Goal: Task Accomplishment & Management: Complete application form

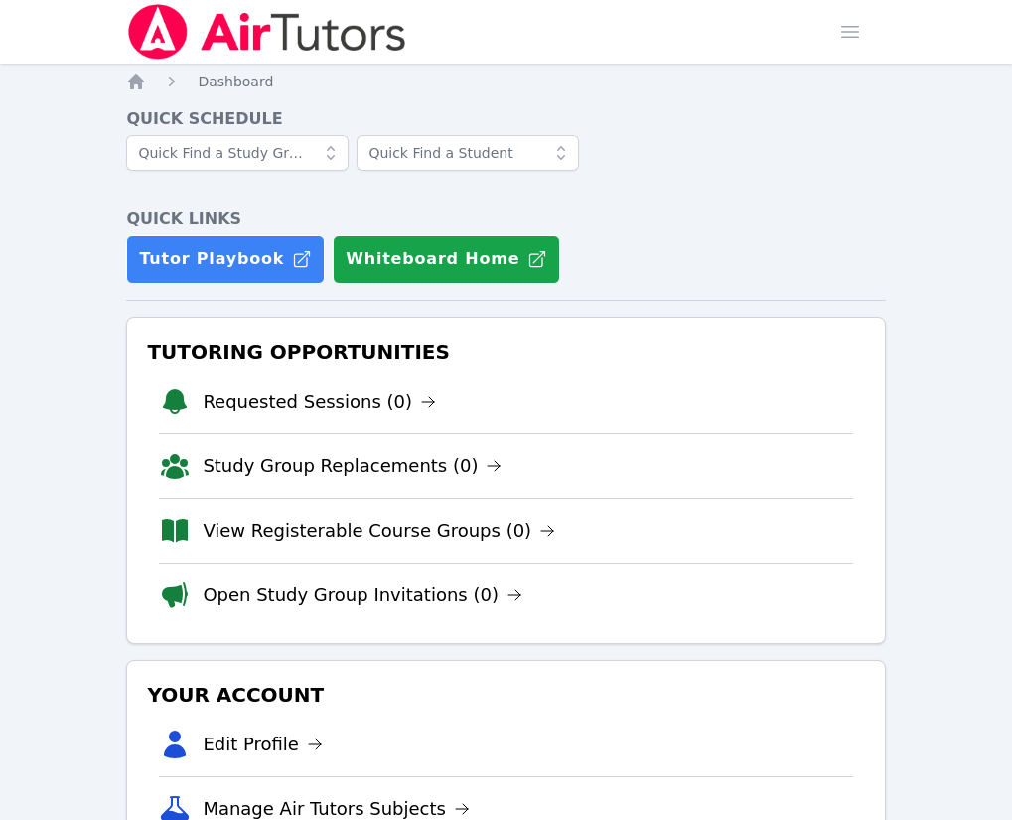
click at [0, 0] on link "Home" at bounding box center [0, 0] width 0 height 0
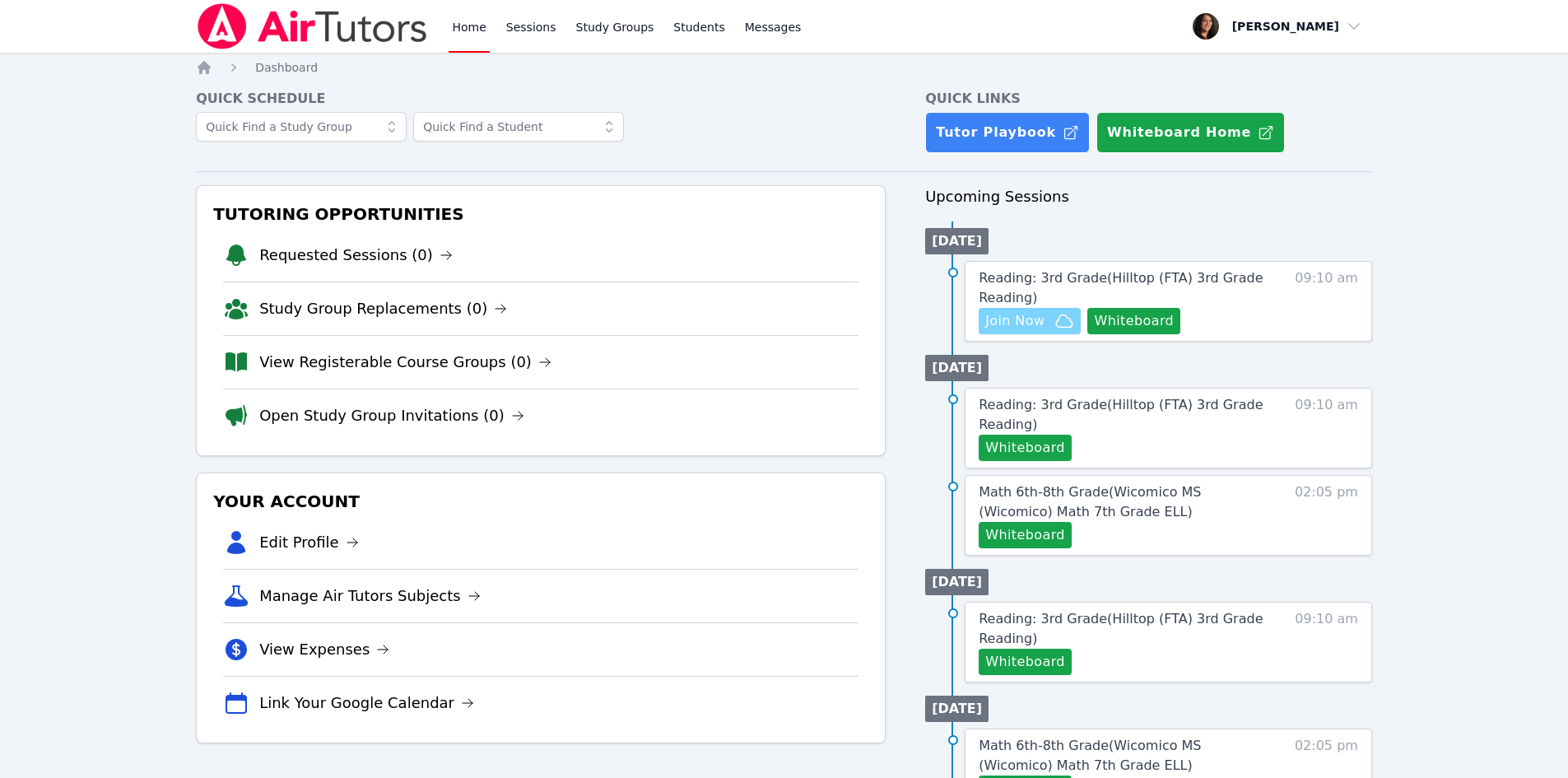
click at [850, 320] on span "Join Now" at bounding box center [1015, 321] width 60 height 20
click at [850, 314] on span "Join Now" at bounding box center [1015, 321] width 60 height 20
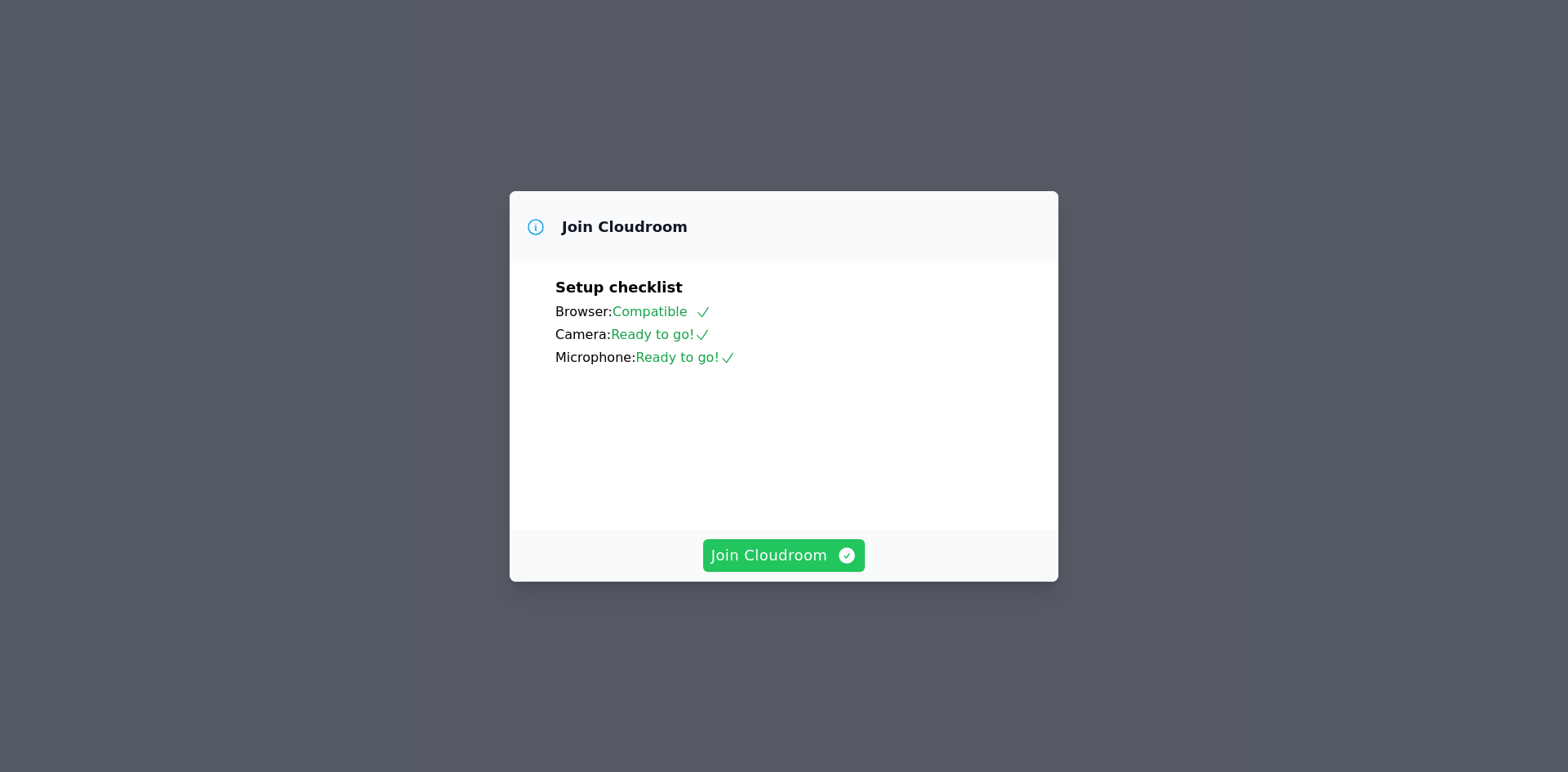
click at [812, 566] on span "Join Cloudroom" at bounding box center [784, 556] width 146 height 23
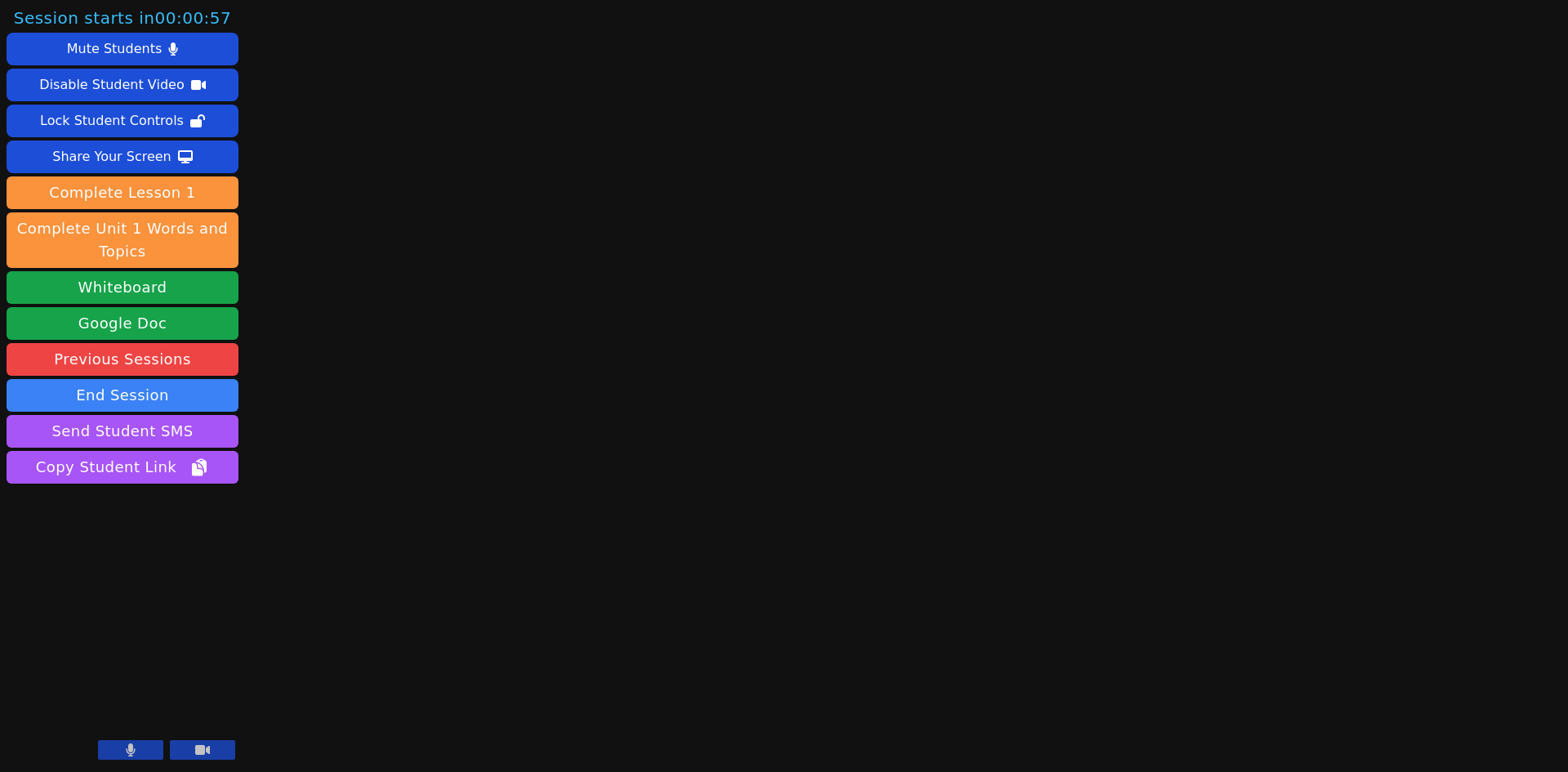
click at [199, 751] on icon at bounding box center [202, 750] width 15 height 10
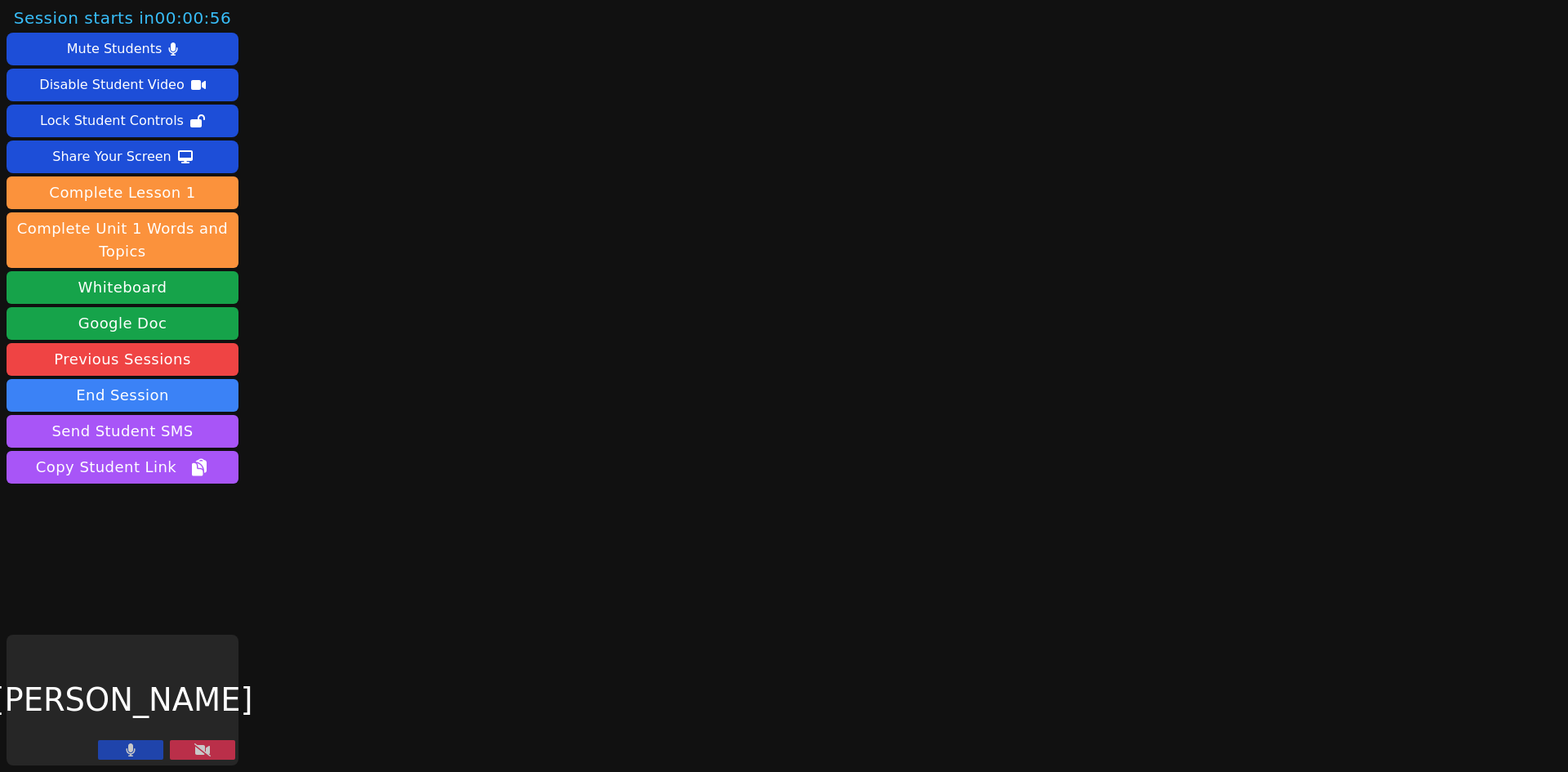
click at [136, 751] on button at bounding box center [130, 750] width 65 height 20
click at [168, 288] on button "Whiteboard" at bounding box center [123, 288] width 232 height 33
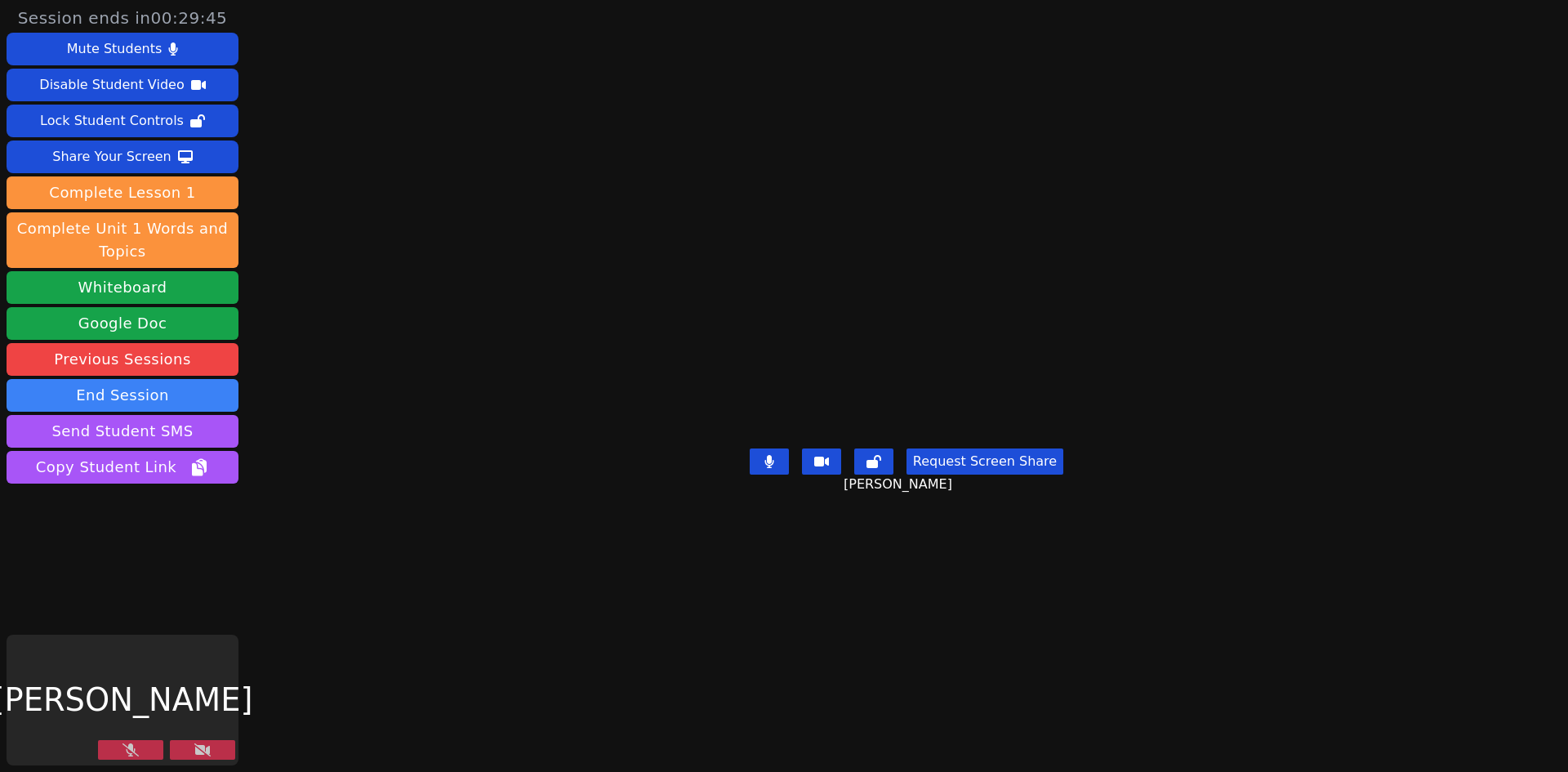
click at [197, 753] on icon at bounding box center [202, 750] width 16 height 13
click at [139, 750] on button at bounding box center [130, 750] width 65 height 20
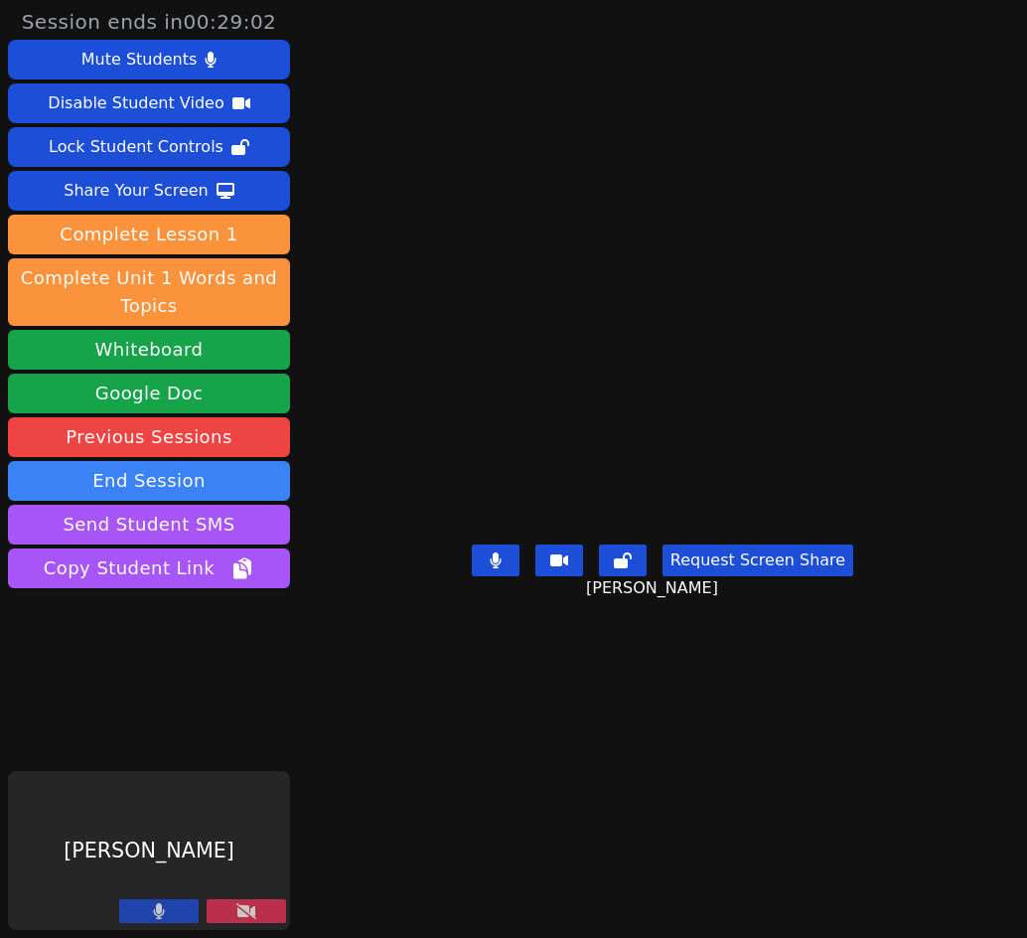
click at [257, 915] on button at bounding box center [246, 911] width 79 height 24
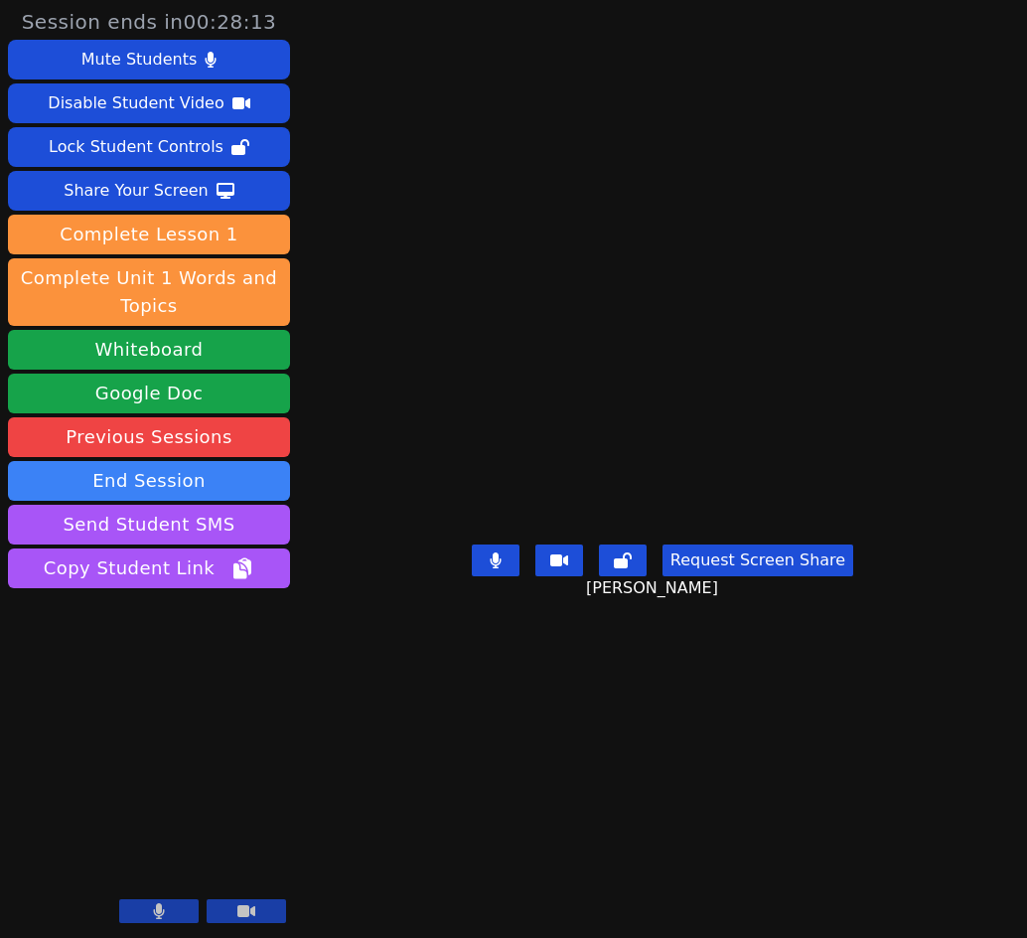
click at [502, 568] on icon at bounding box center [496, 560] width 12 height 16
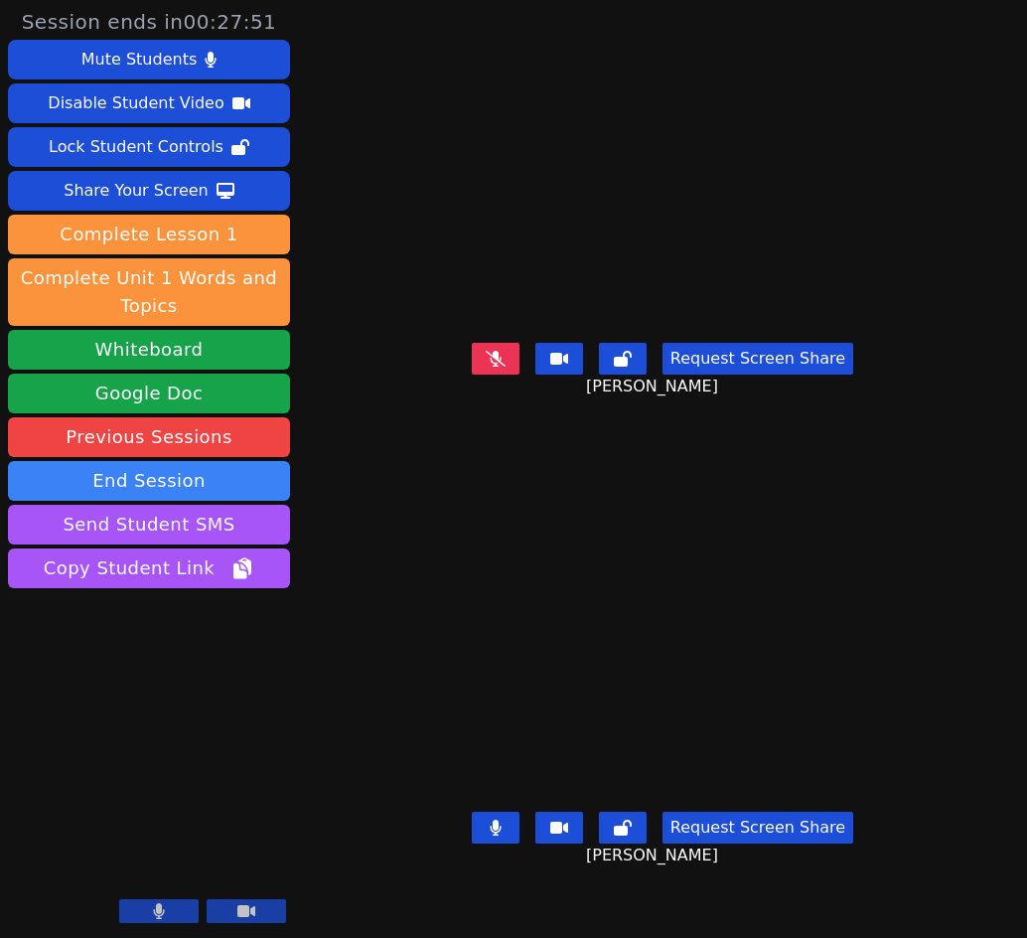
click at [495, 835] on icon at bounding box center [496, 828] width 12 height 16
click at [506, 367] on icon at bounding box center [496, 359] width 20 height 16
click at [506, 835] on icon at bounding box center [496, 828] width 20 height 16
click at [482, 375] on button at bounding box center [496, 359] width 48 height 32
click at [518, 843] on button at bounding box center [496, 828] width 48 height 32
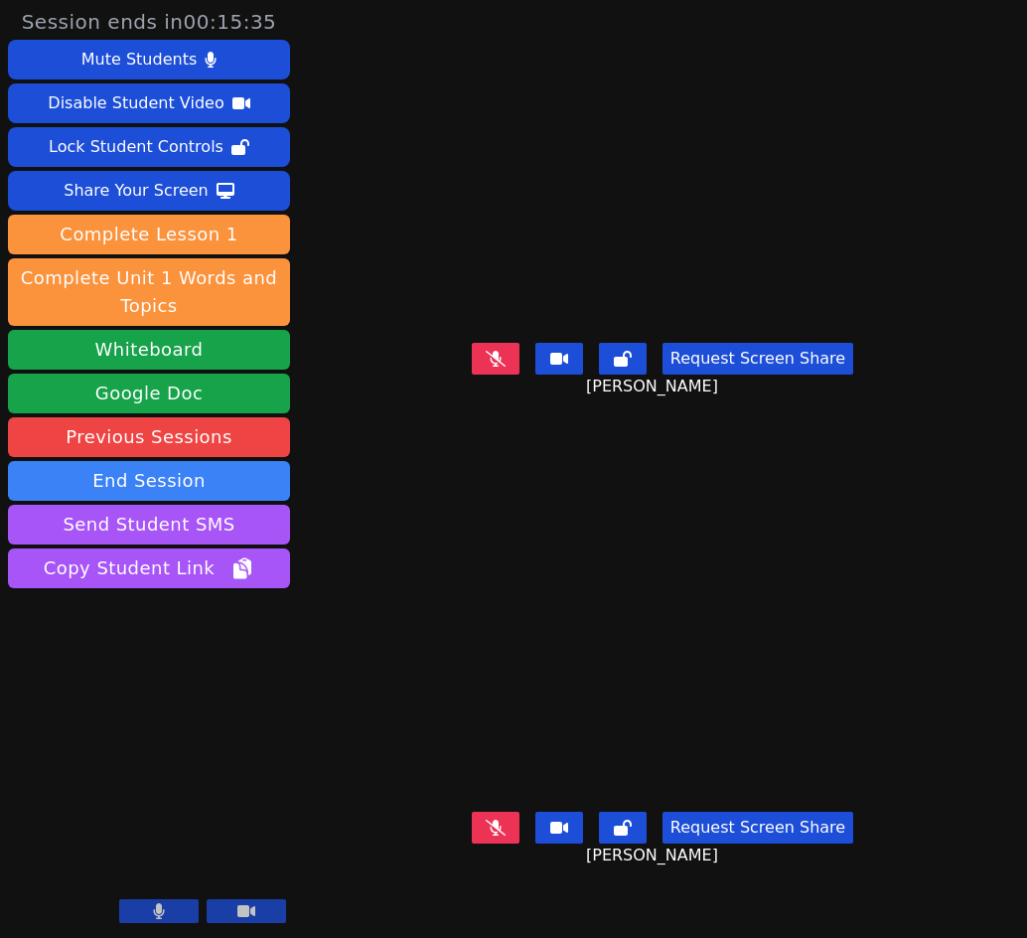
click at [512, 375] on button at bounding box center [496, 359] width 48 height 32
click at [506, 835] on icon at bounding box center [496, 828] width 20 height 16
click at [494, 367] on icon at bounding box center [496, 359] width 12 height 16
click at [511, 843] on button at bounding box center [496, 828] width 48 height 32
click at [496, 835] on icon at bounding box center [496, 828] width 20 height 16
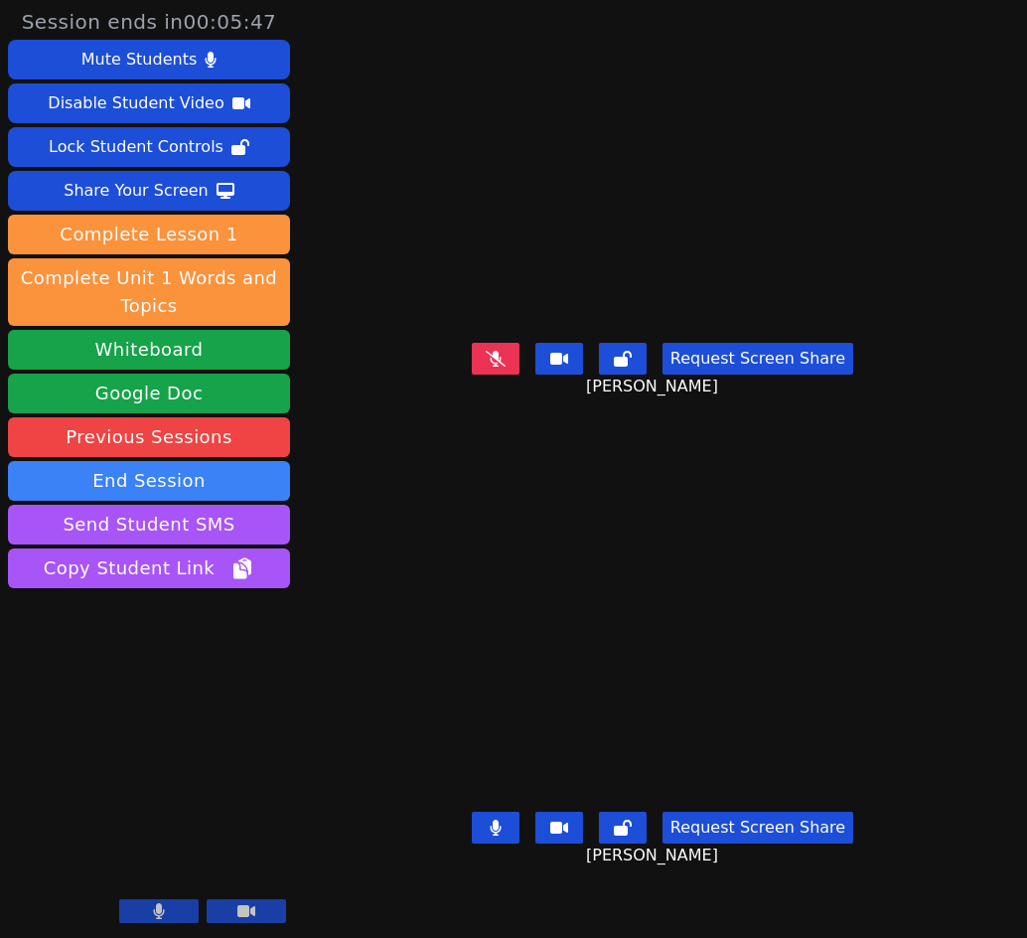
click at [490, 843] on button at bounding box center [496, 828] width 48 height 32
click at [509, 375] on button at bounding box center [496, 359] width 48 height 32
click at [486, 375] on button at bounding box center [496, 359] width 48 height 32
click at [496, 835] on icon at bounding box center [496, 828] width 20 height 16
drag, startPoint x: 493, startPoint y: 393, endPoint x: 495, endPoint y: 420, distance: 26.9
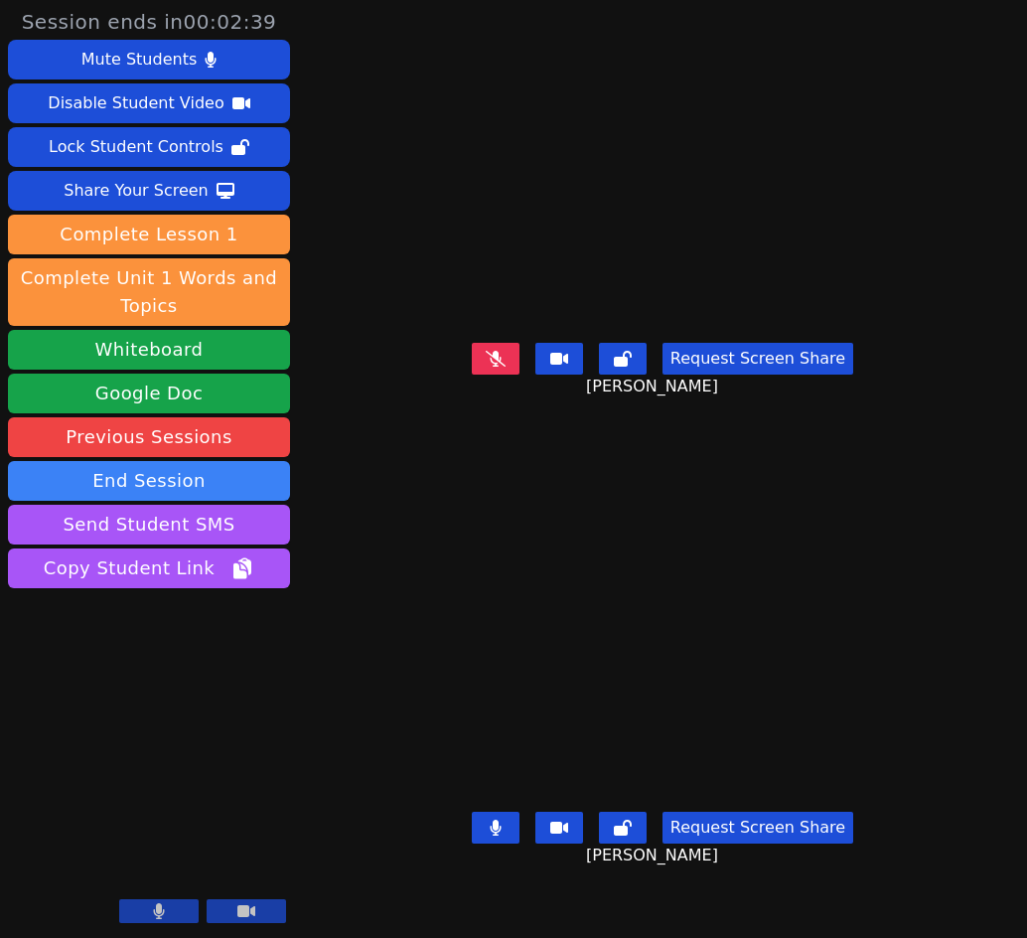
click at [493, 367] on icon at bounding box center [496, 359] width 20 height 16
click at [501, 835] on icon at bounding box center [495, 828] width 11 height 16
click at [480, 843] on button at bounding box center [496, 828] width 48 height 32
click at [485, 375] on button at bounding box center [496, 359] width 48 height 32
click at [503, 375] on button at bounding box center [496, 359] width 48 height 32
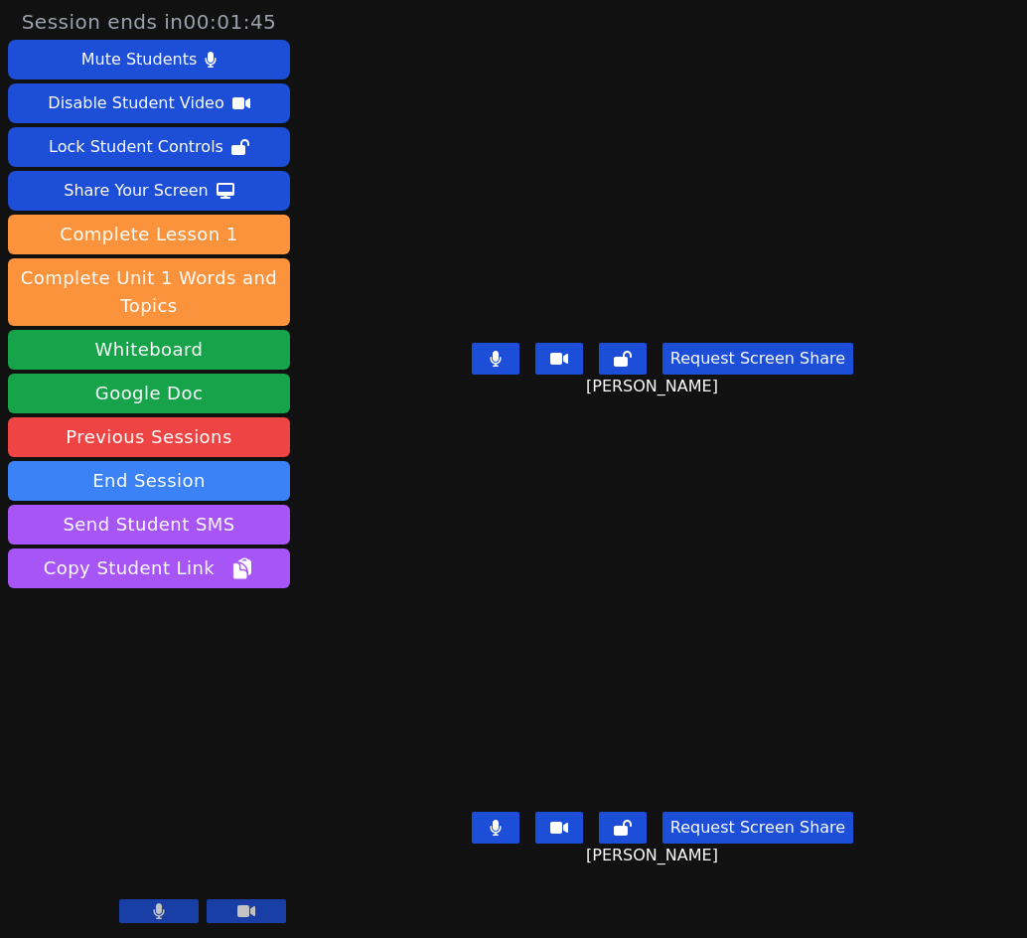
click at [500, 835] on icon at bounding box center [495, 828] width 11 height 16
click at [500, 835] on icon at bounding box center [496, 828] width 20 height 16
click at [490, 375] on button at bounding box center [496, 359] width 48 height 32
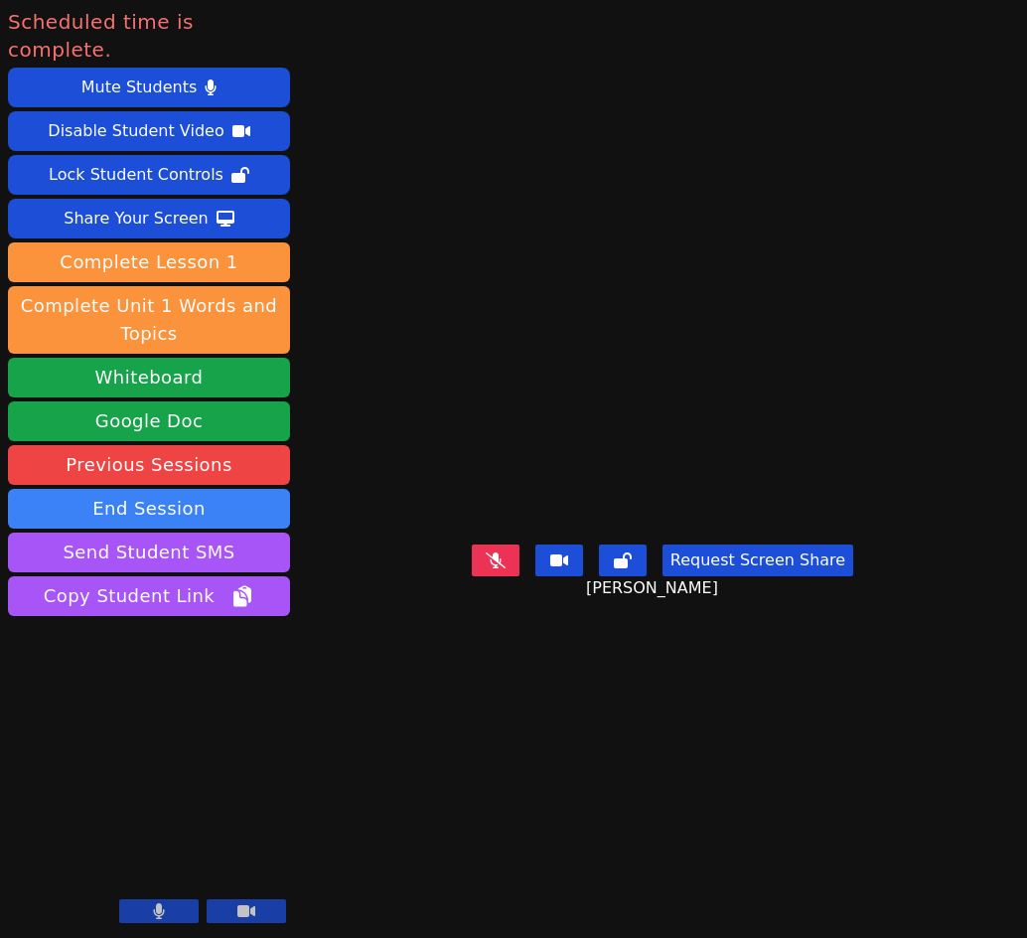
click at [222, 912] on button at bounding box center [246, 911] width 79 height 24
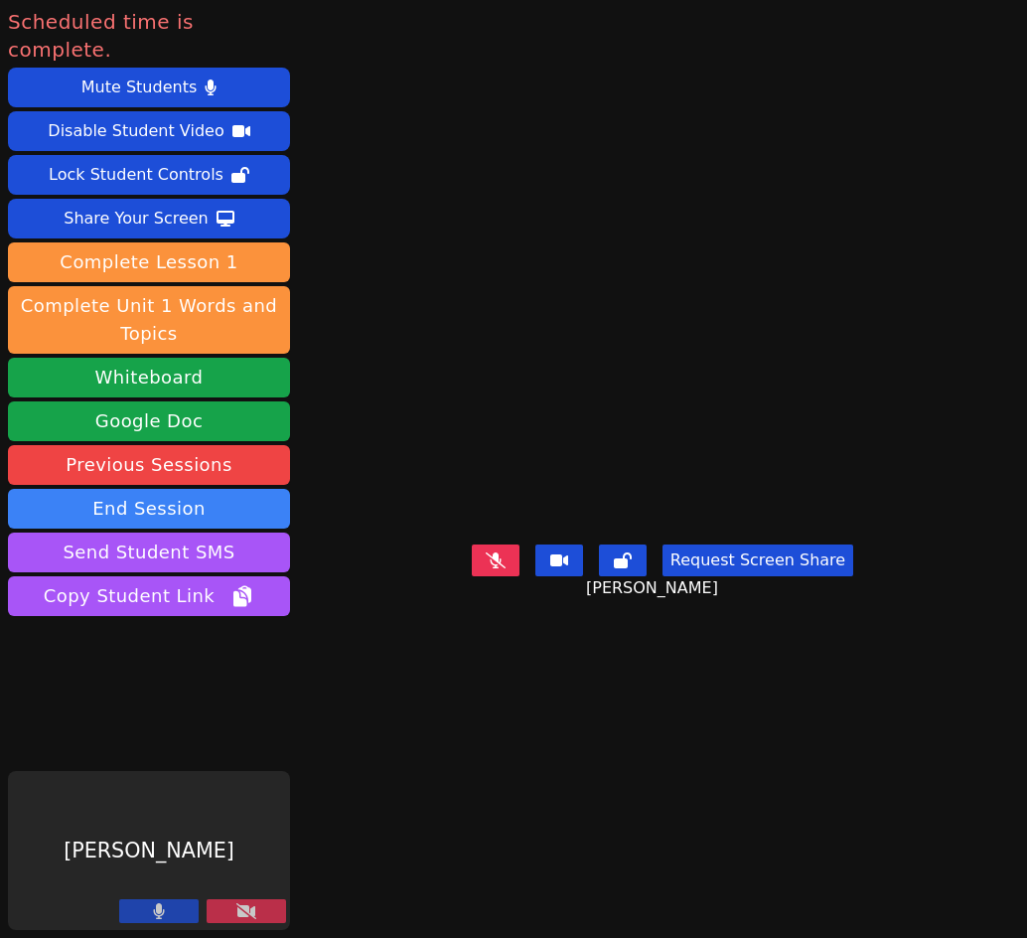
drag, startPoint x: 155, startPoint y: 909, endPoint x: 175, endPoint y: 826, distance: 85.8
click at [155, 909] on icon at bounding box center [159, 911] width 12 height 16
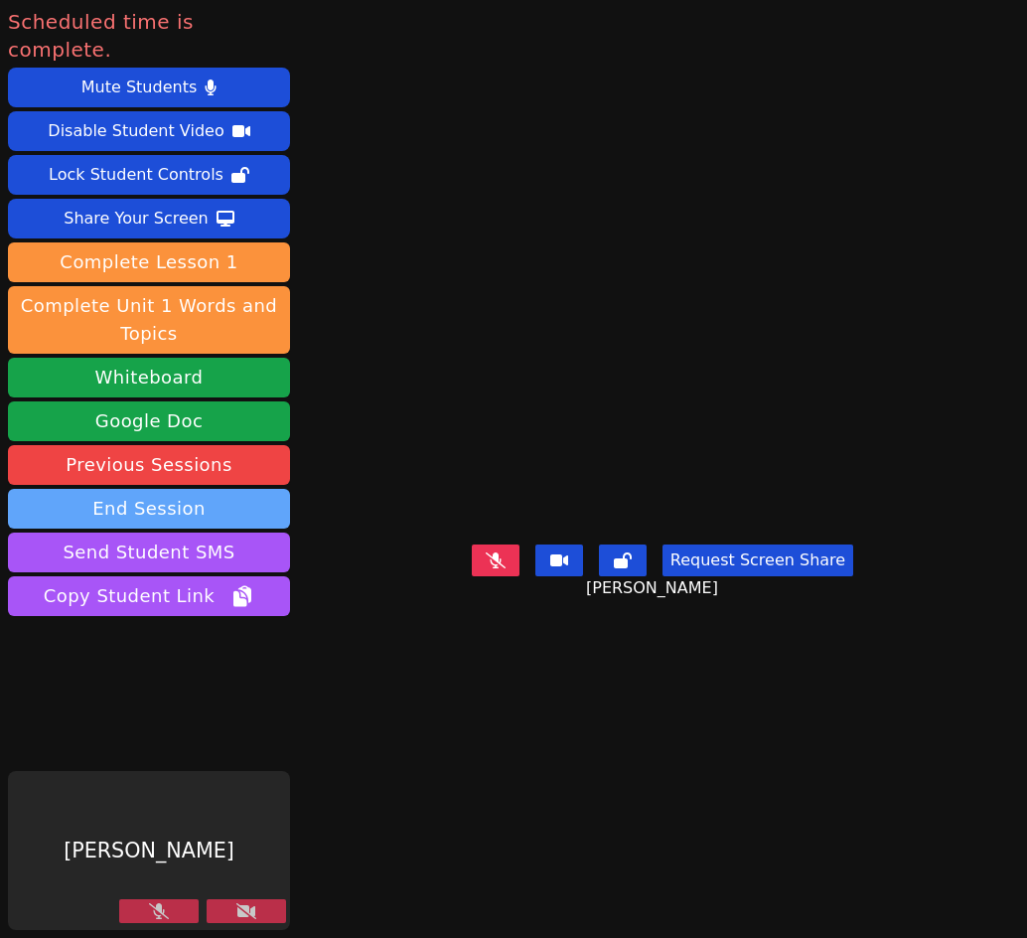
click at [164, 489] on button "End Session" at bounding box center [149, 509] width 282 height 40
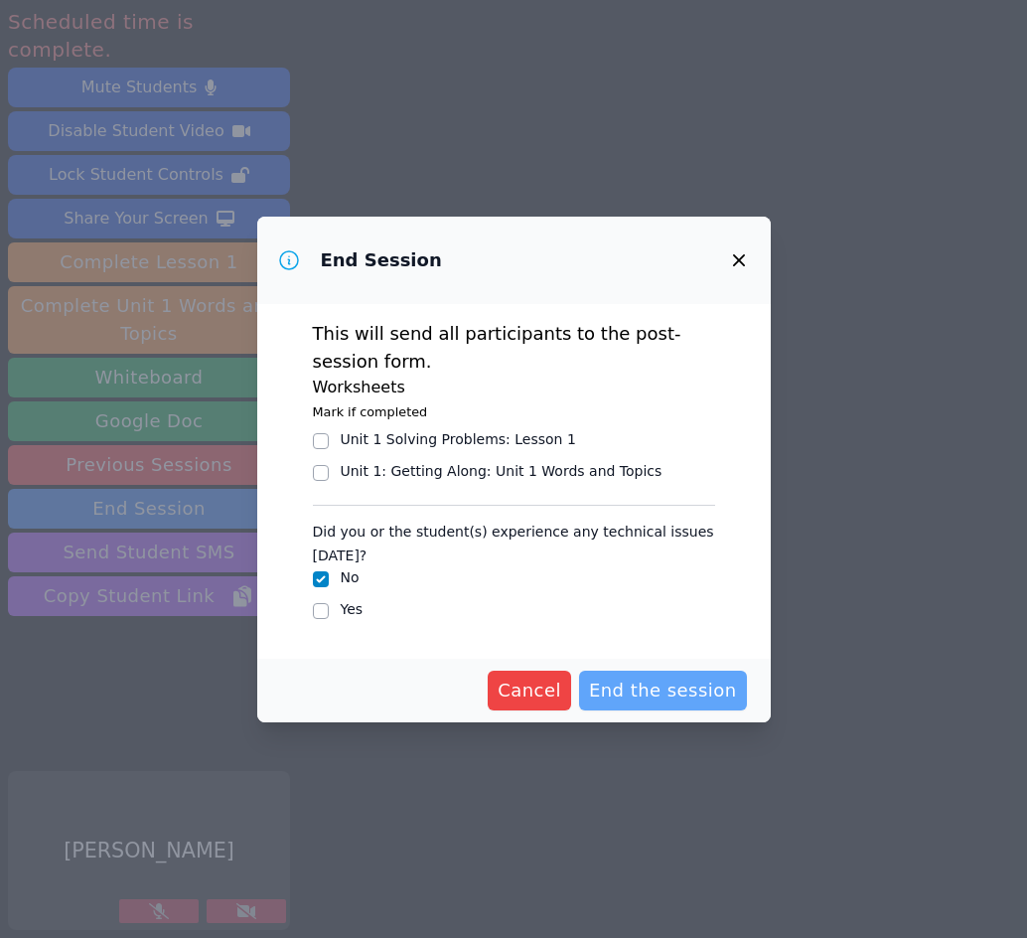
click at [654, 697] on span "End the session" at bounding box center [663, 691] width 148 height 28
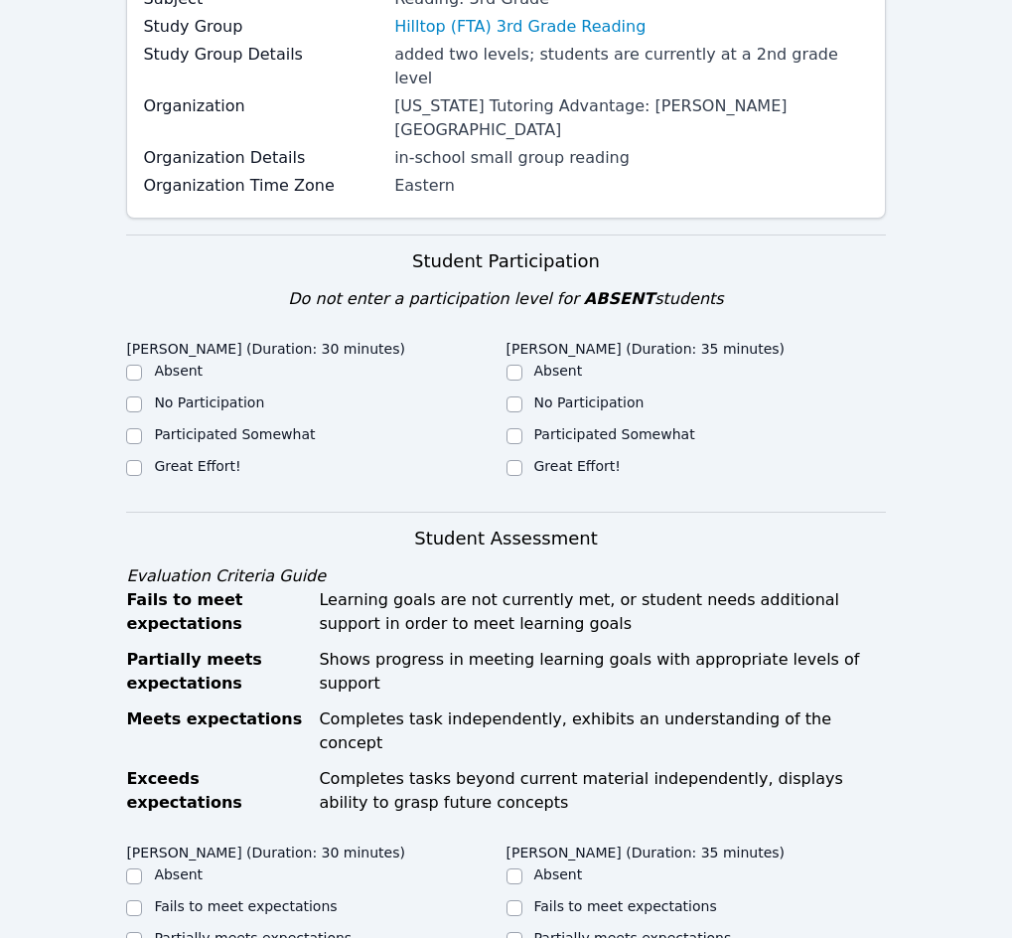
scroll to position [397, 0]
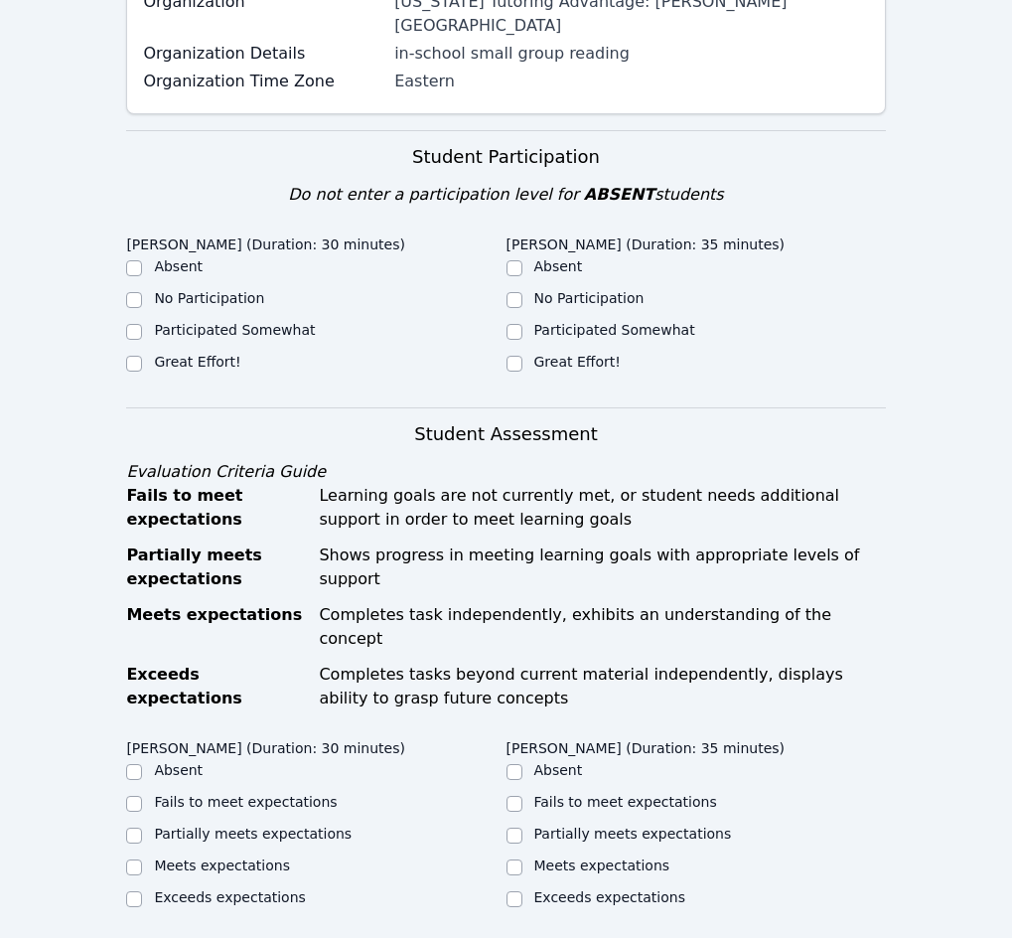
click at [214, 370] on label "Great Effort!" at bounding box center [197, 362] width 86 height 16
click at [142, 372] on input "Great Effort!" at bounding box center [134, 364] width 16 height 16
checkbox input "true"
click at [534, 370] on label "Great Effort!" at bounding box center [577, 362] width 86 height 16
click at [507, 372] on input "Great Effort!" at bounding box center [515, 364] width 16 height 16
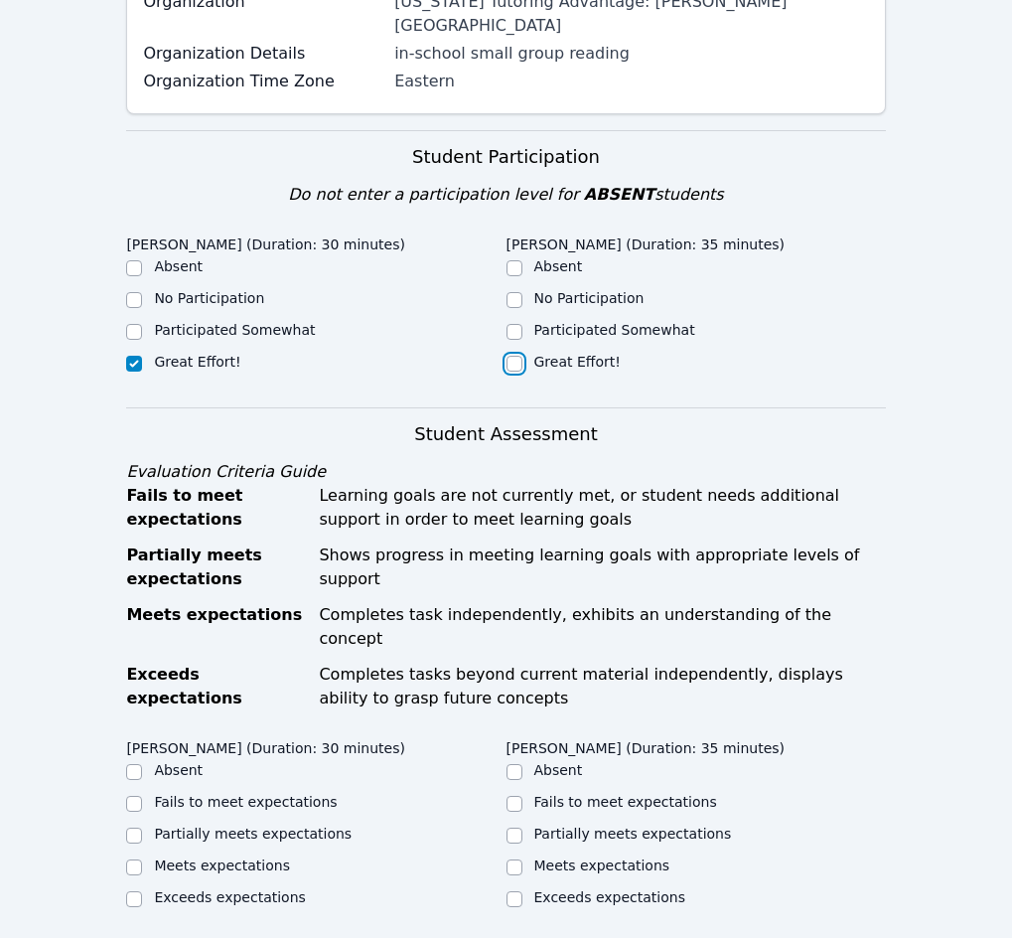
checkbox input "true"
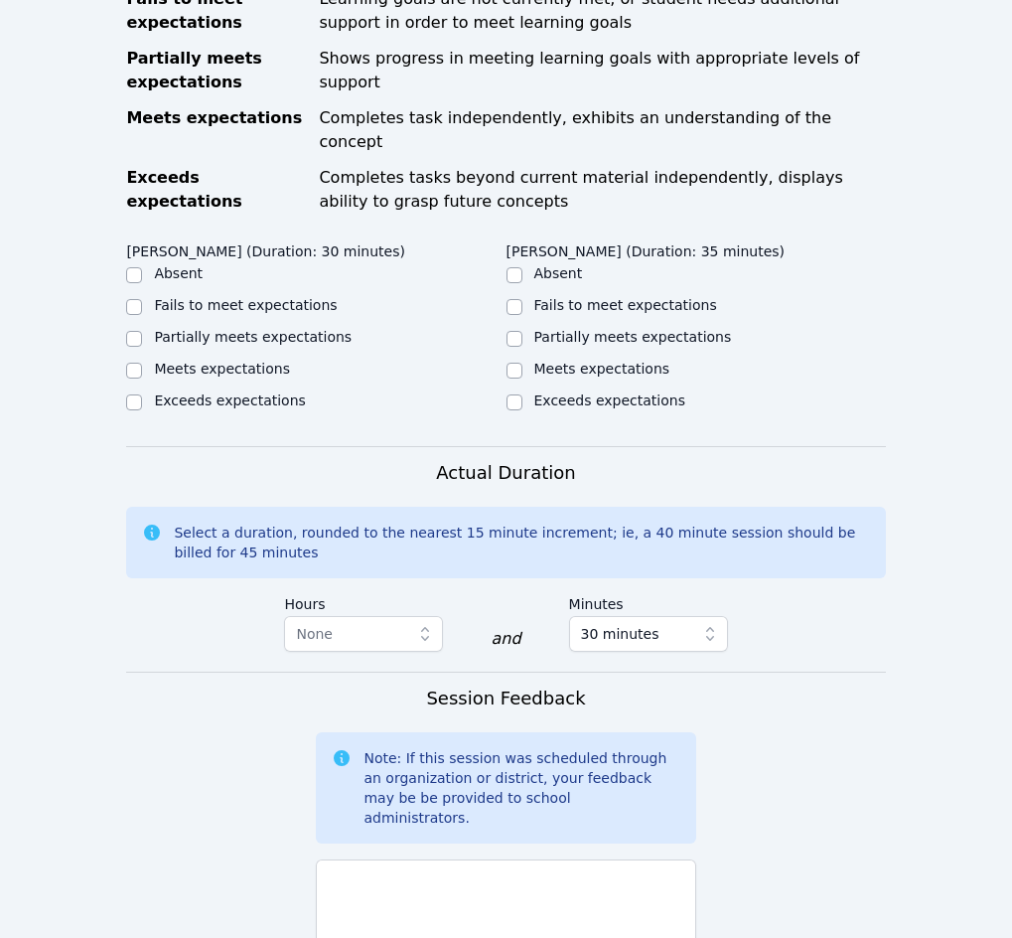
click at [209, 377] on label "Meets expectations" at bounding box center [222, 369] width 136 height 16
click at [142, 378] on input "Meets expectations" at bounding box center [134, 371] width 16 height 16
checkbox input "true"
click at [534, 377] on label "Meets expectations" at bounding box center [602, 369] width 136 height 16
click at [507, 378] on input "Meets expectations" at bounding box center [515, 371] width 16 height 16
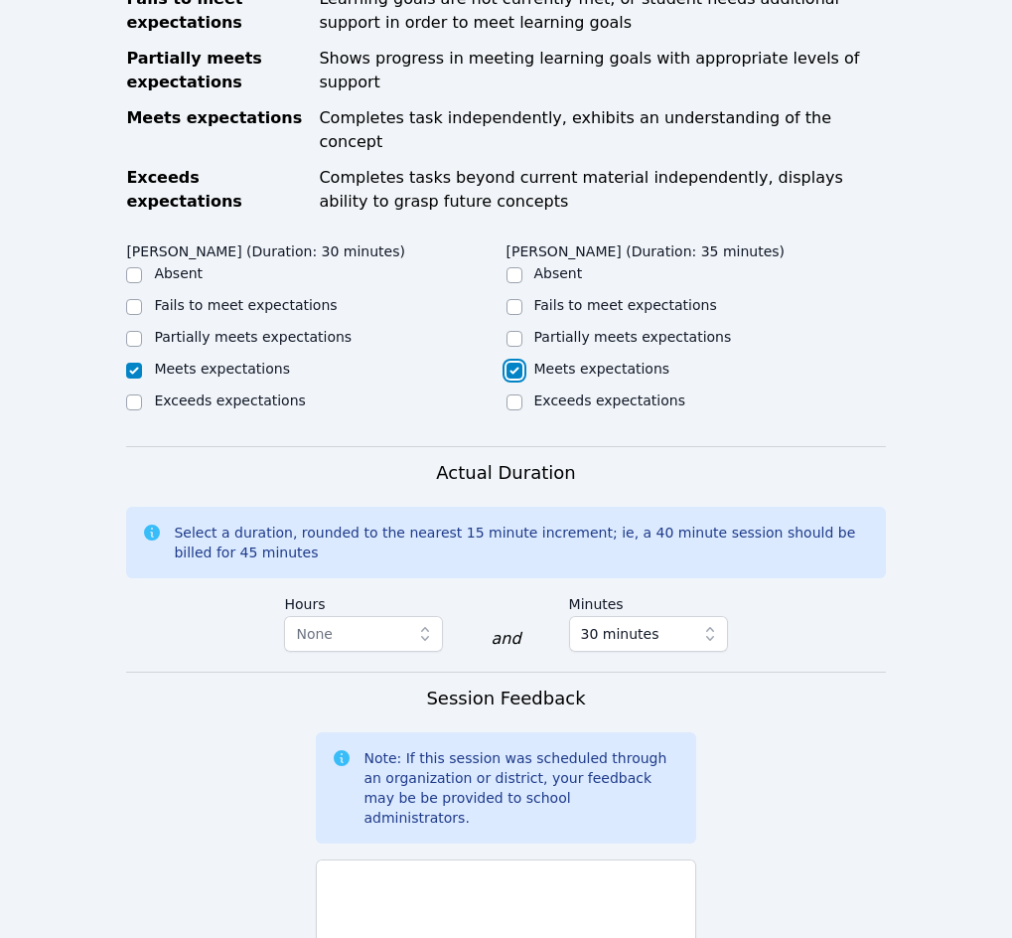
checkbox input "true"
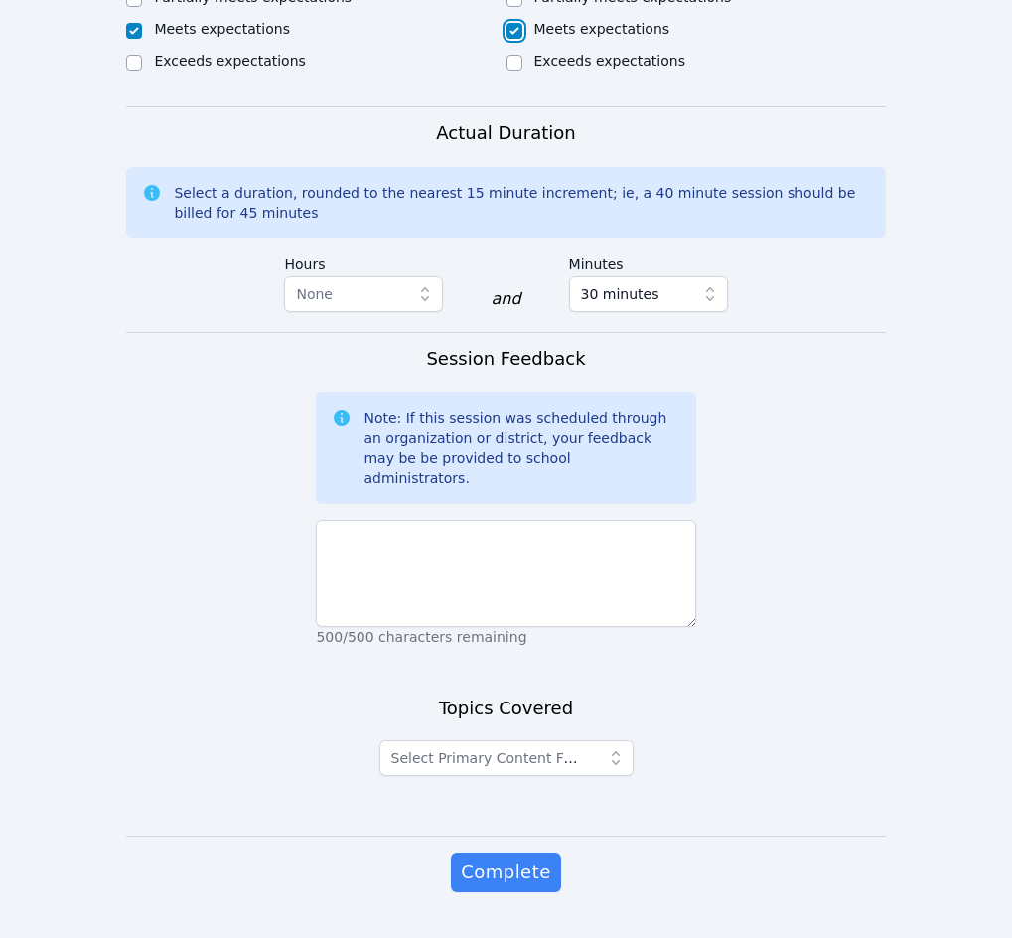
scroll to position [1391, 0]
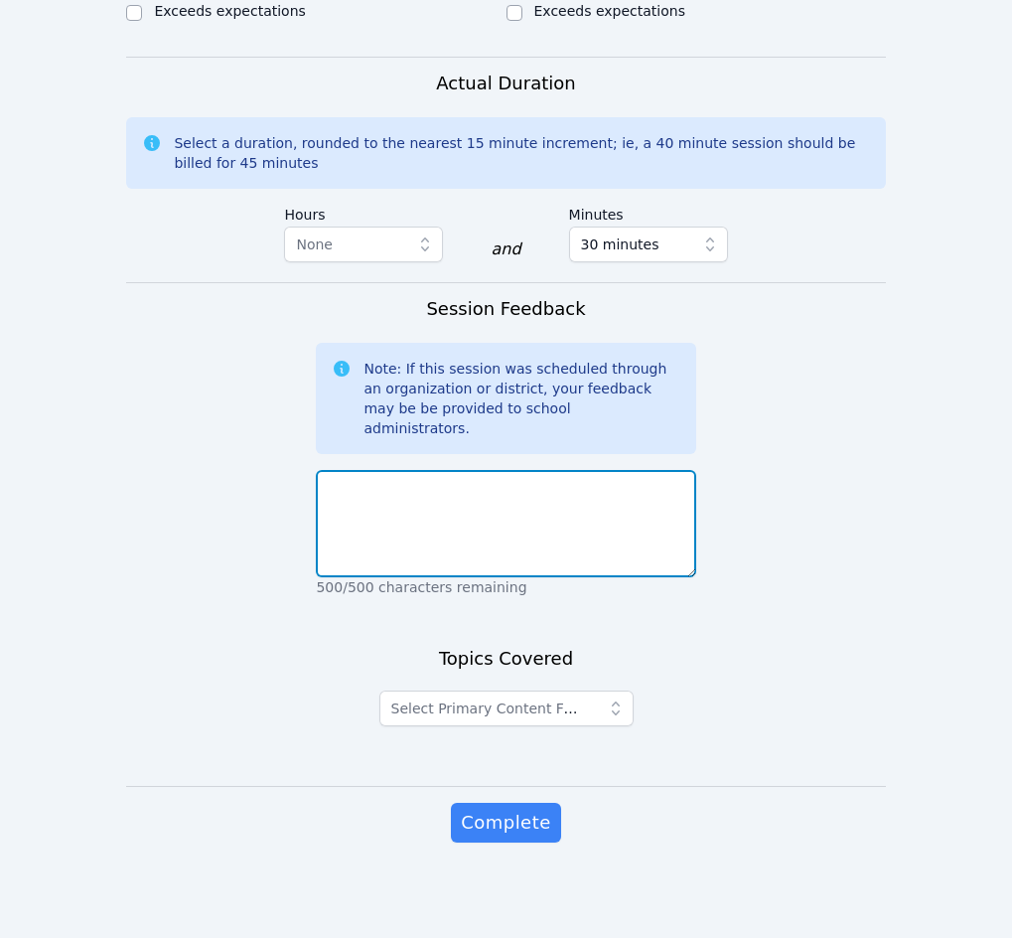
click at [447, 540] on textarea at bounding box center [505, 523] width 379 height 107
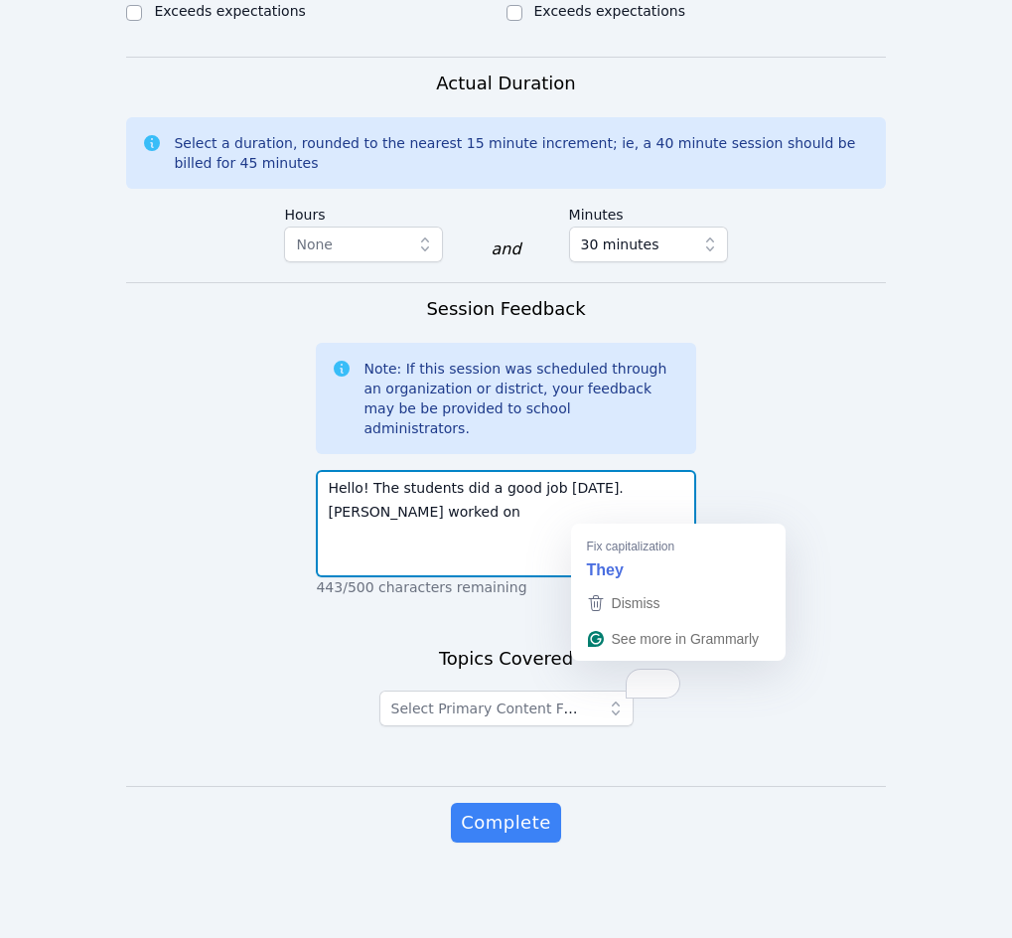
click at [602, 503] on textarea "Hello! The students did a good job [DATE]. [PERSON_NAME] worked on" at bounding box center [505, 523] width 379 height 107
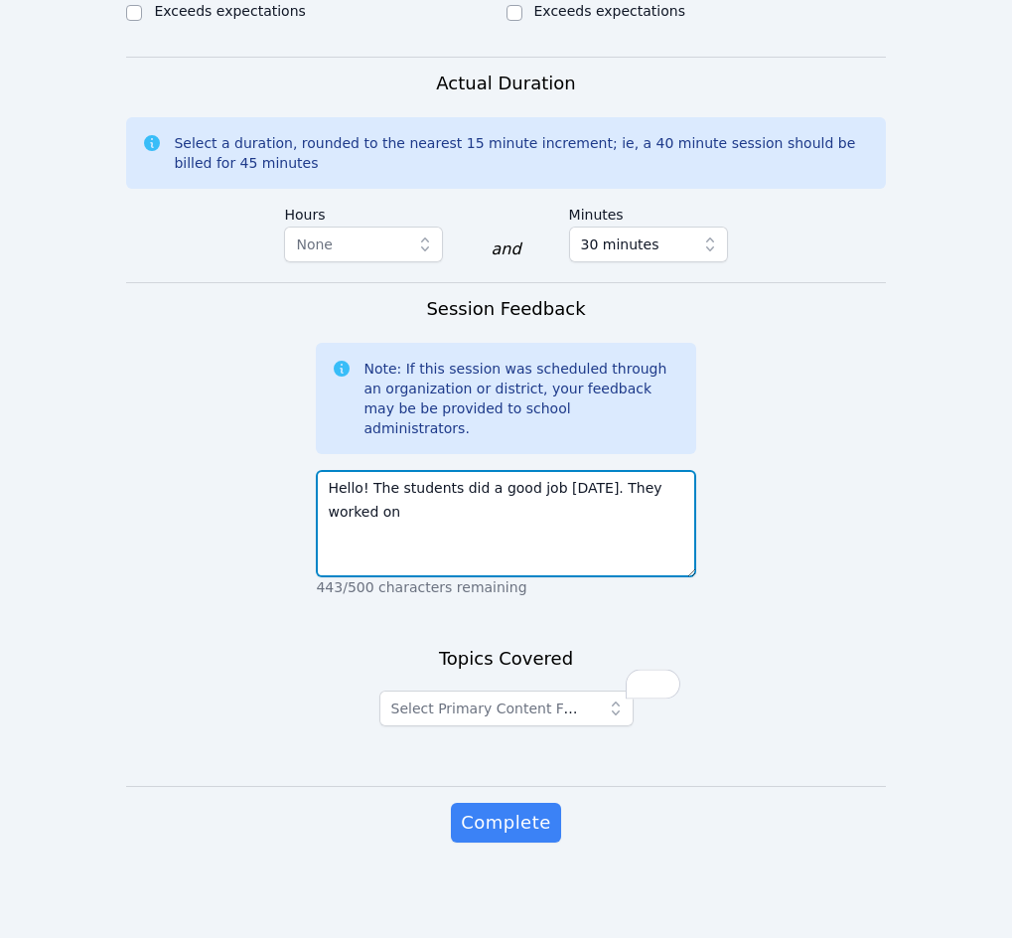
click at [382, 535] on textarea "Hello! The students did a good job [DATE]. They worked on" at bounding box center [505, 523] width 379 height 107
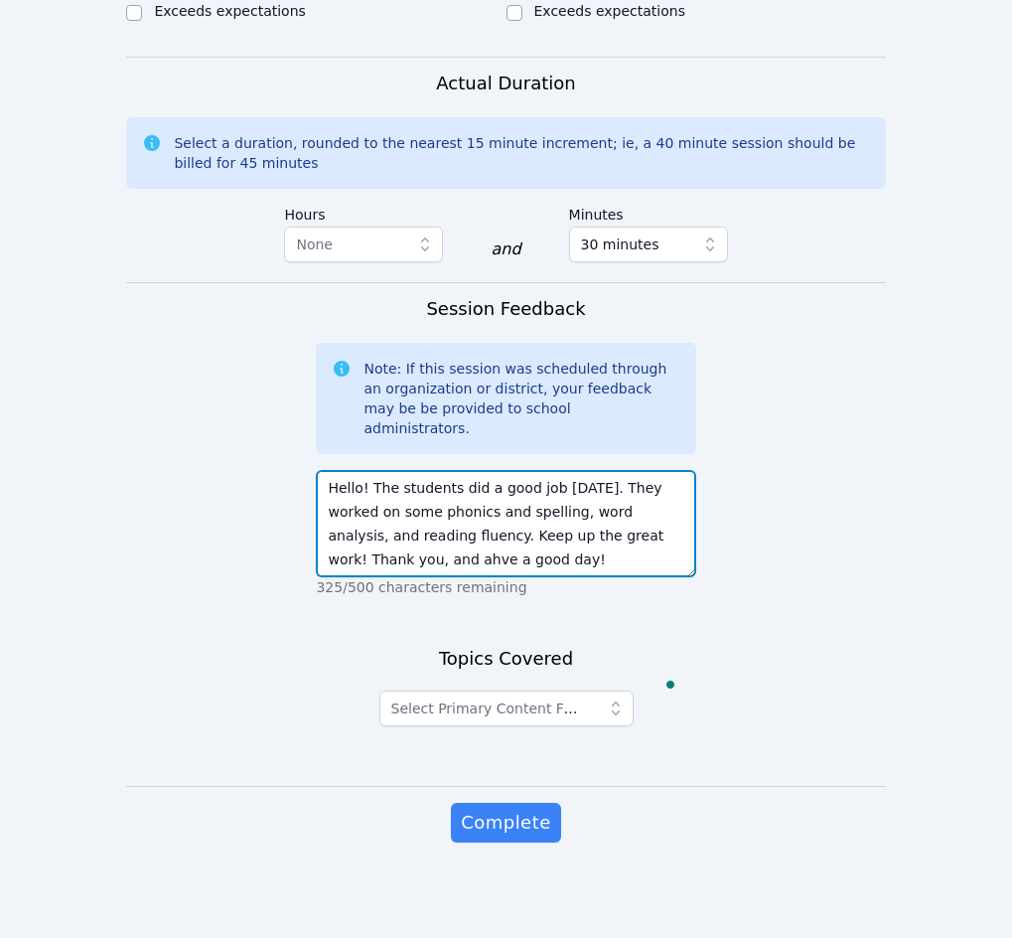
click at [642, 557] on textarea "Hello! The students did a good job [DATE]. They worked on some phonics and spel…" at bounding box center [505, 523] width 379 height 107
click at [369, 562] on textarea "Hello! The students did a good job [DATE]. They worked on some phonics and spel…" at bounding box center [505, 523] width 379 height 107
type textarea "Hello! The students did a good job [DATE]. They worked on some phonics and spel…"
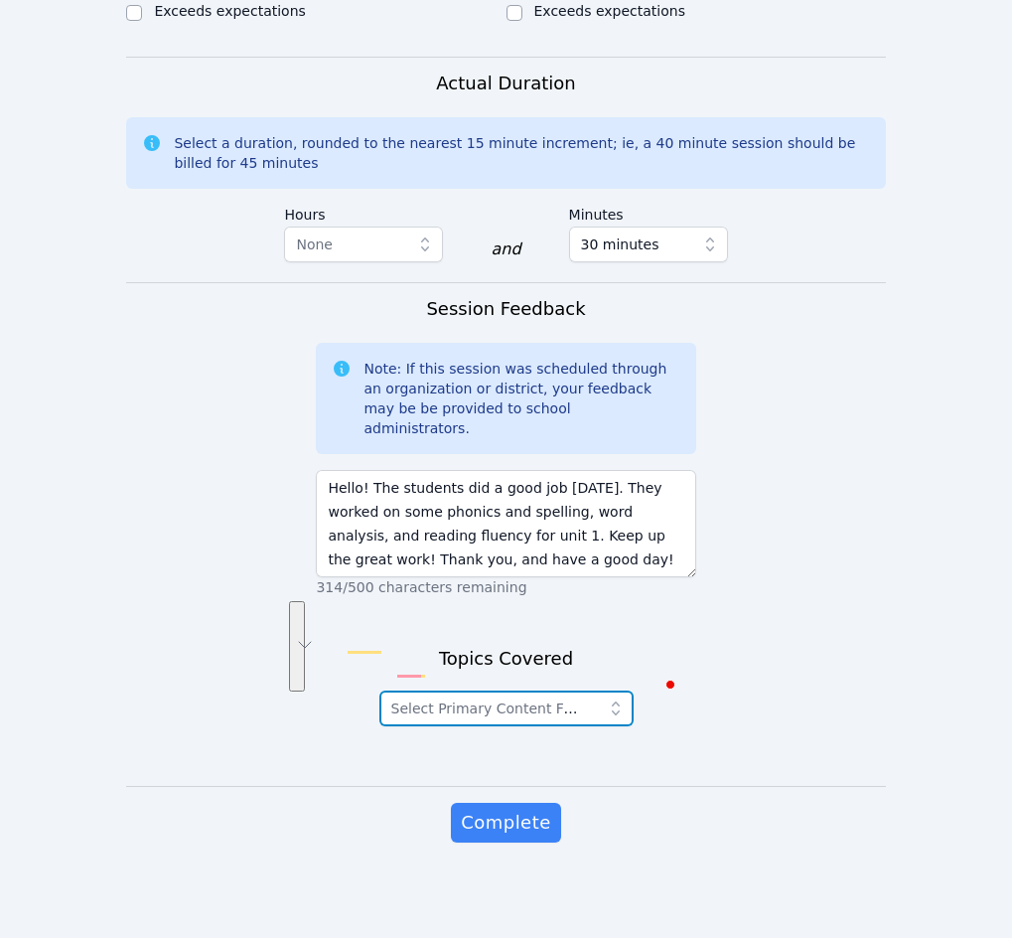
click at [550, 726] on button "Select Primary Content Focus" at bounding box center [506, 708] width 254 height 36
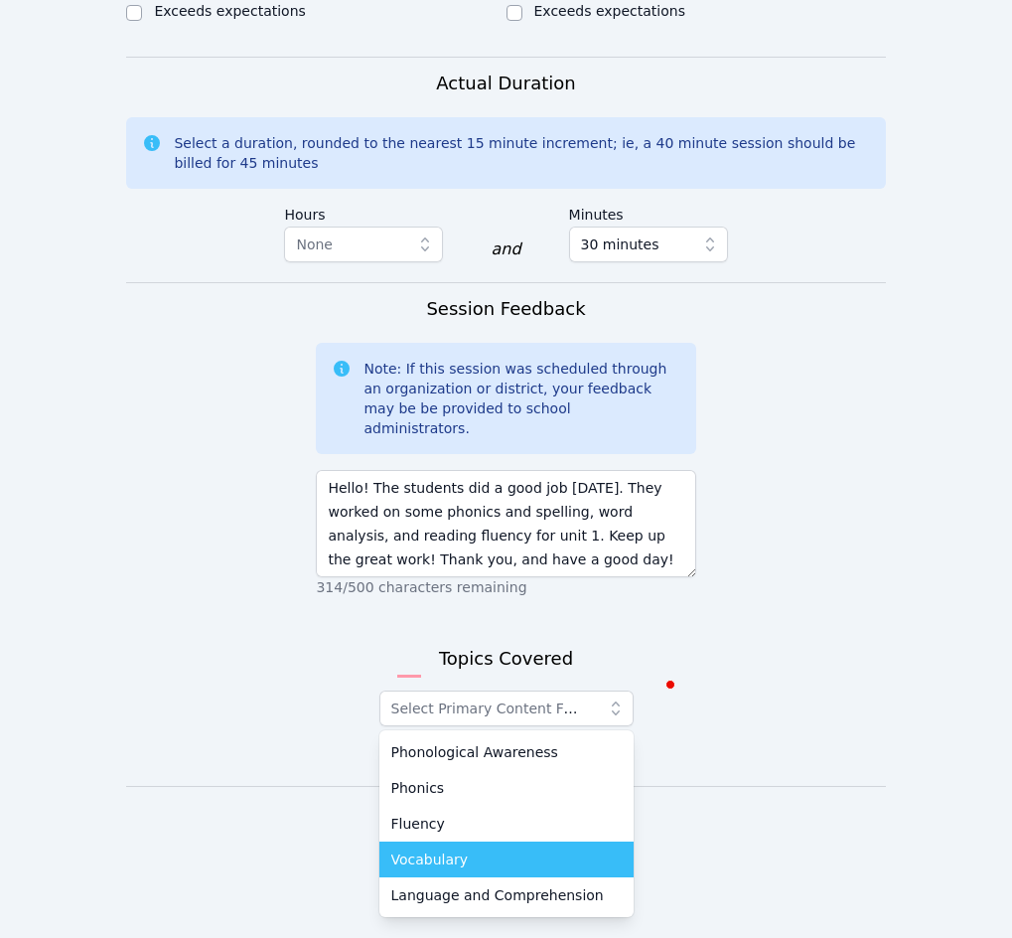
click at [474, 869] on div "Vocabulary" at bounding box center [506, 859] width 230 height 20
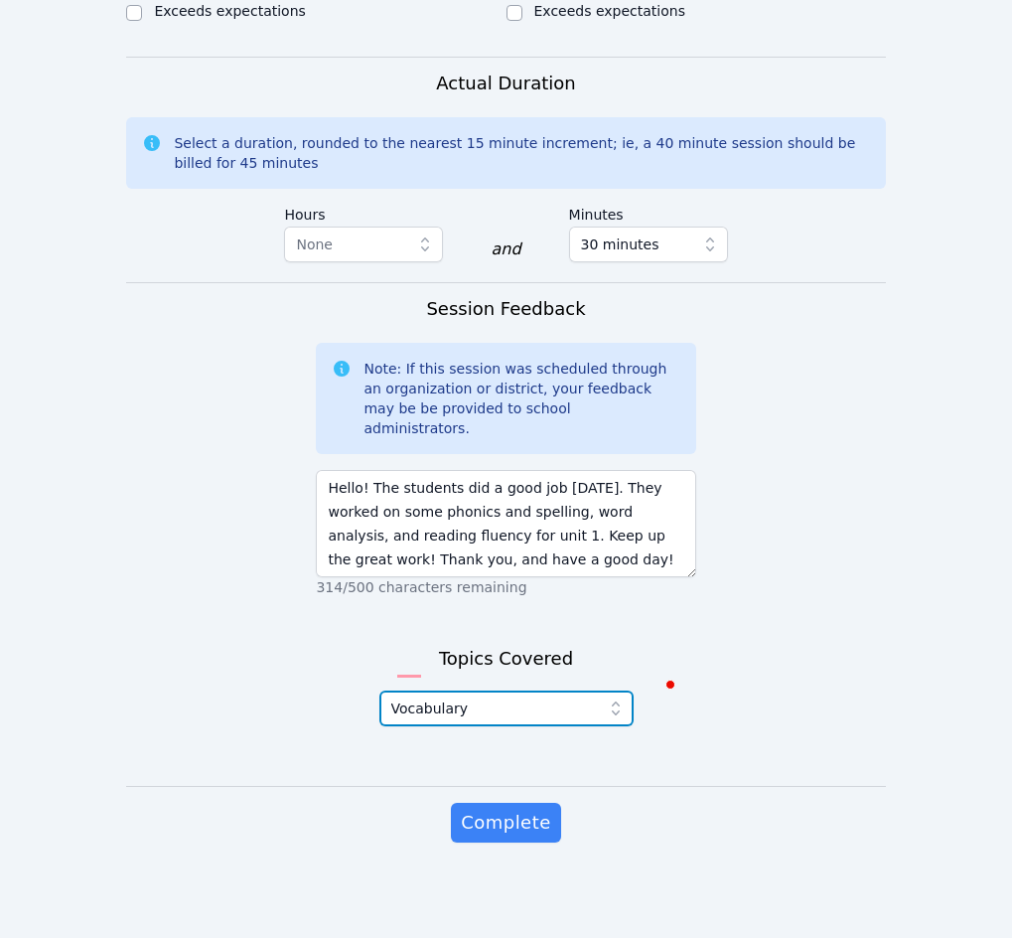
scroll to position [1415, 0]
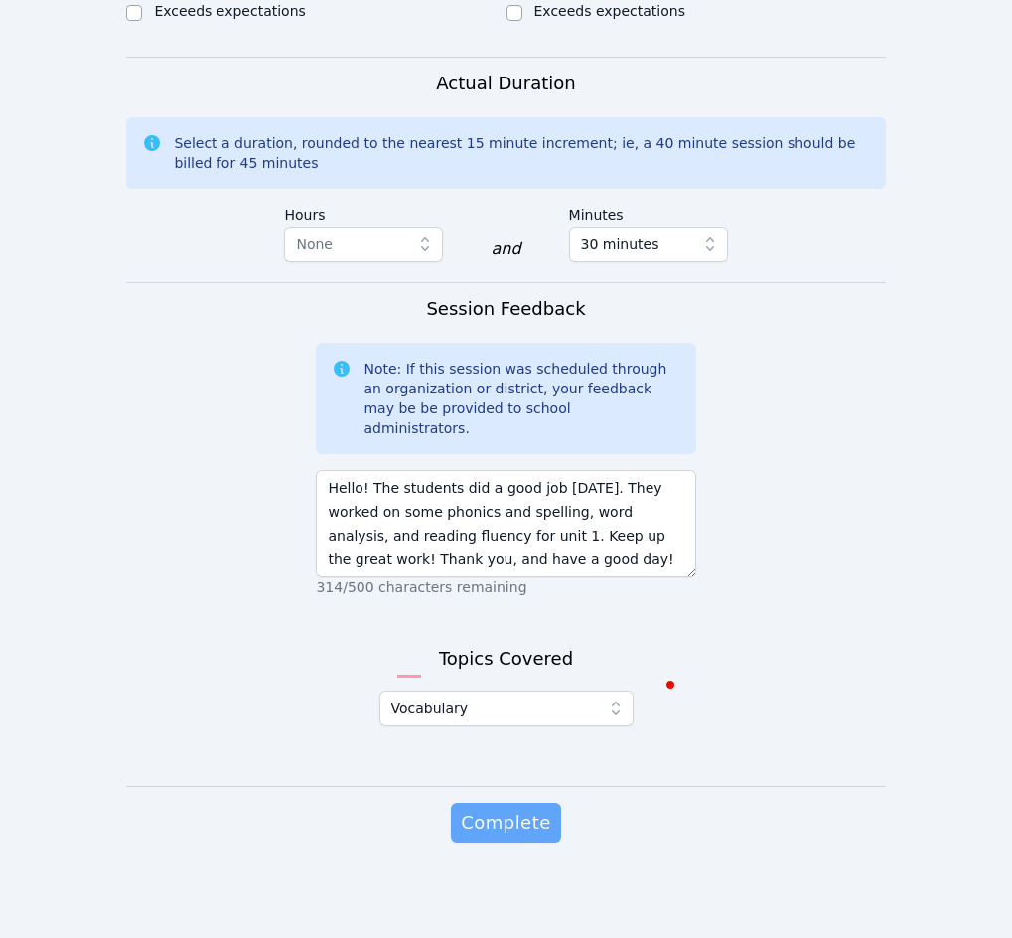
click at [500, 816] on span "Complete" at bounding box center [505, 823] width 89 height 28
